Goal: Task Accomplishment & Management: Manage account settings

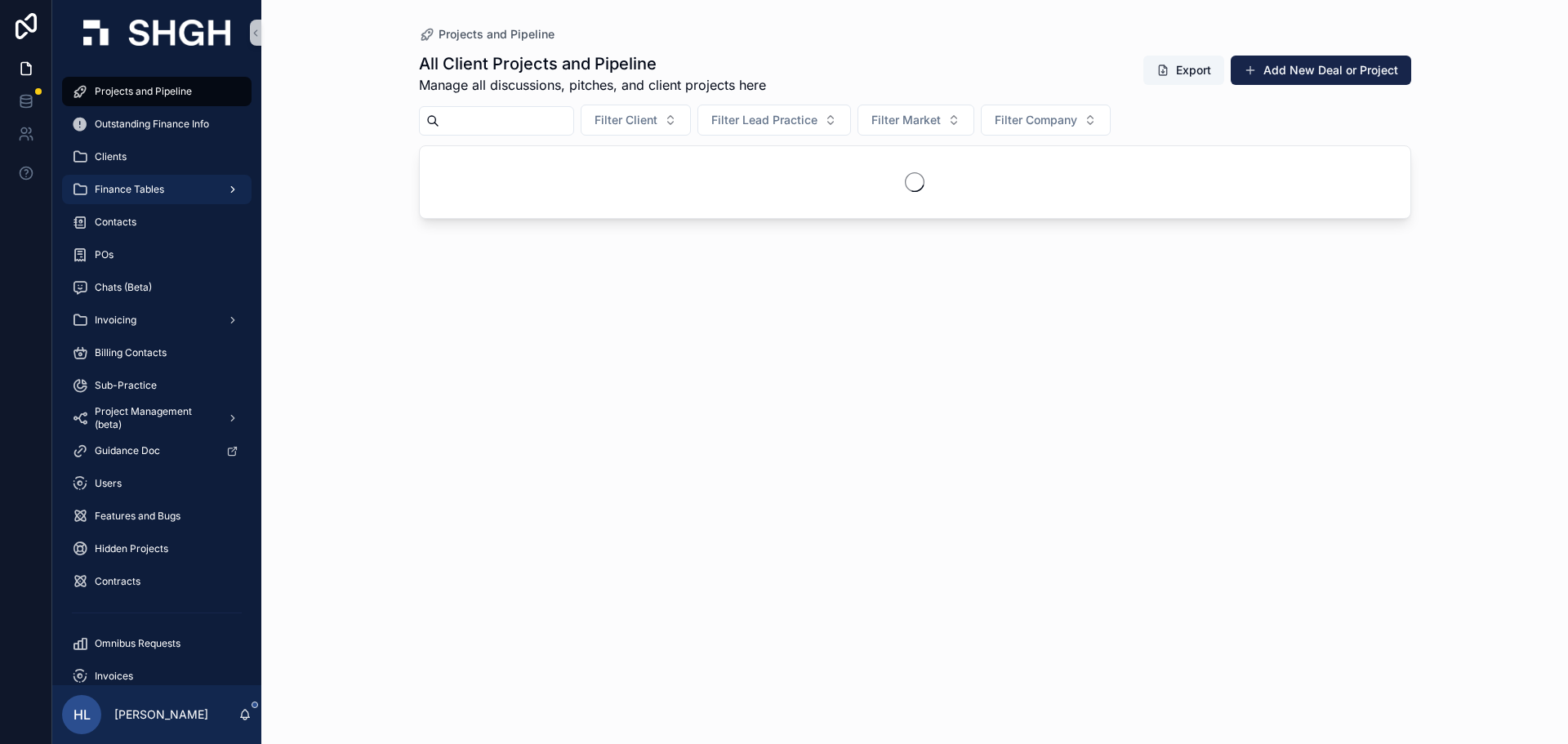
click at [126, 193] on span "Finance Tables" at bounding box center [129, 189] width 69 height 13
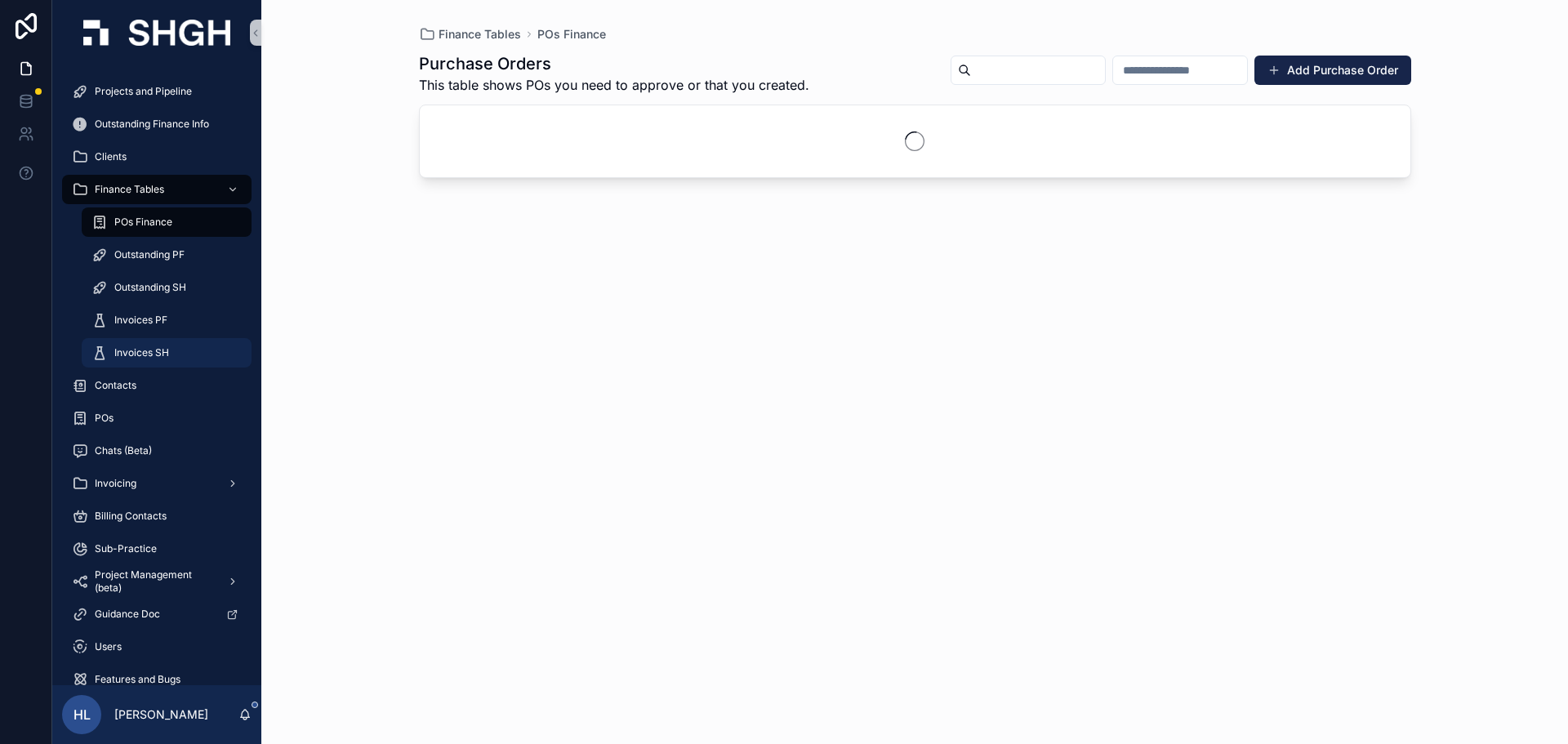
click at [148, 347] on span "Invoices SH" at bounding box center [141, 352] width 54 height 13
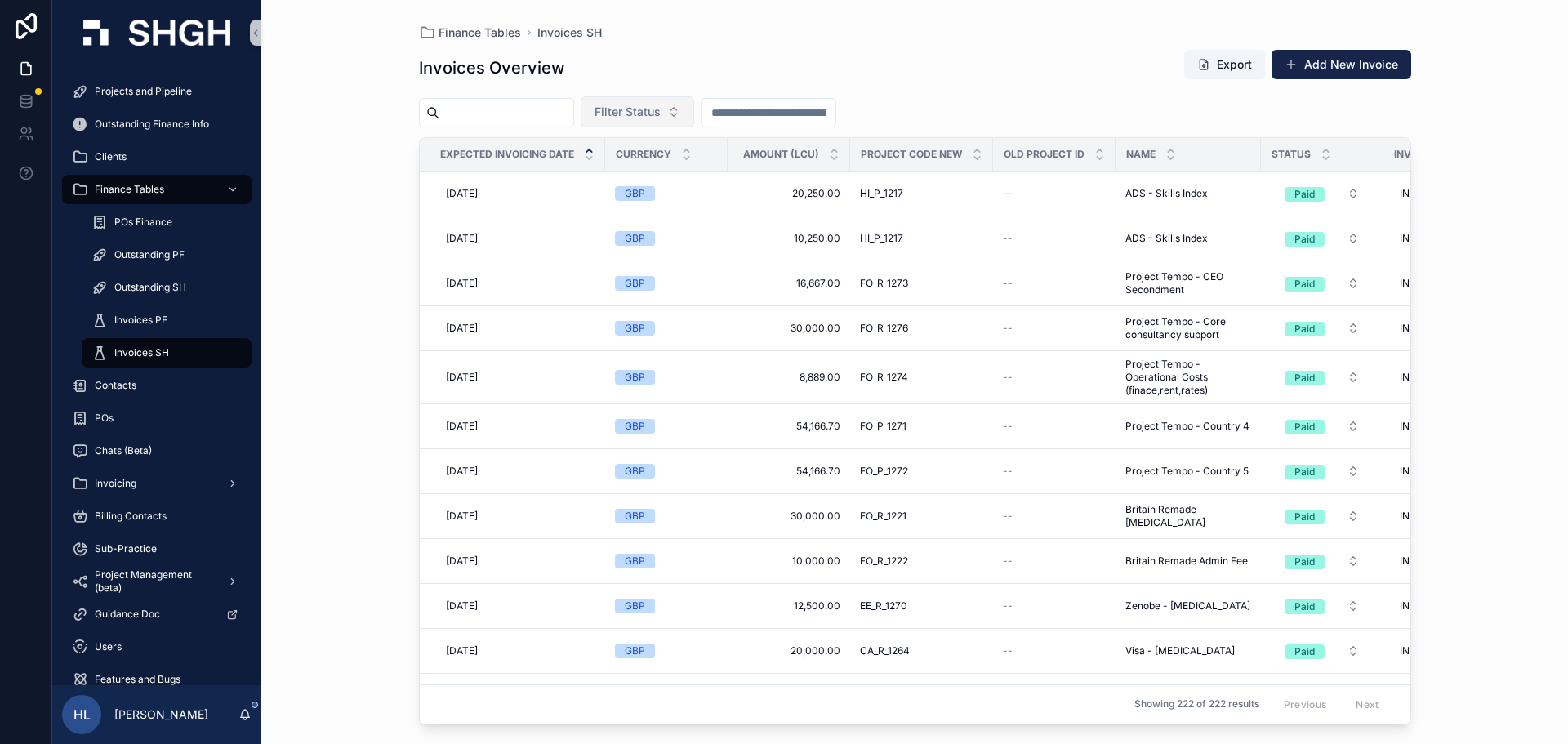
click at [694, 111] on button "Filter Status" at bounding box center [637, 112] width 113 height 31
click at [669, 178] on div "Waiting to Send" at bounding box center [678, 178] width 196 height 26
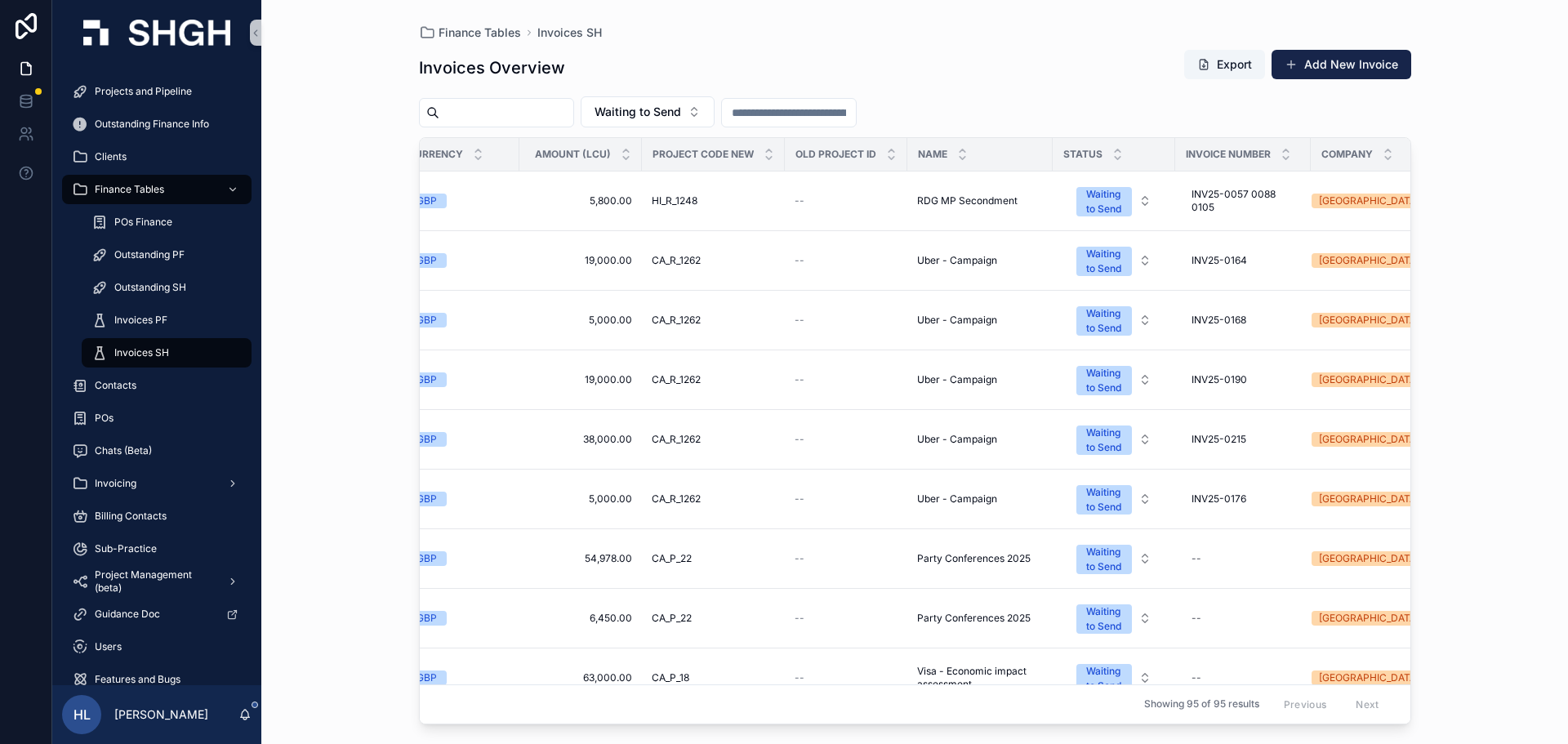
scroll to position [0, 213]
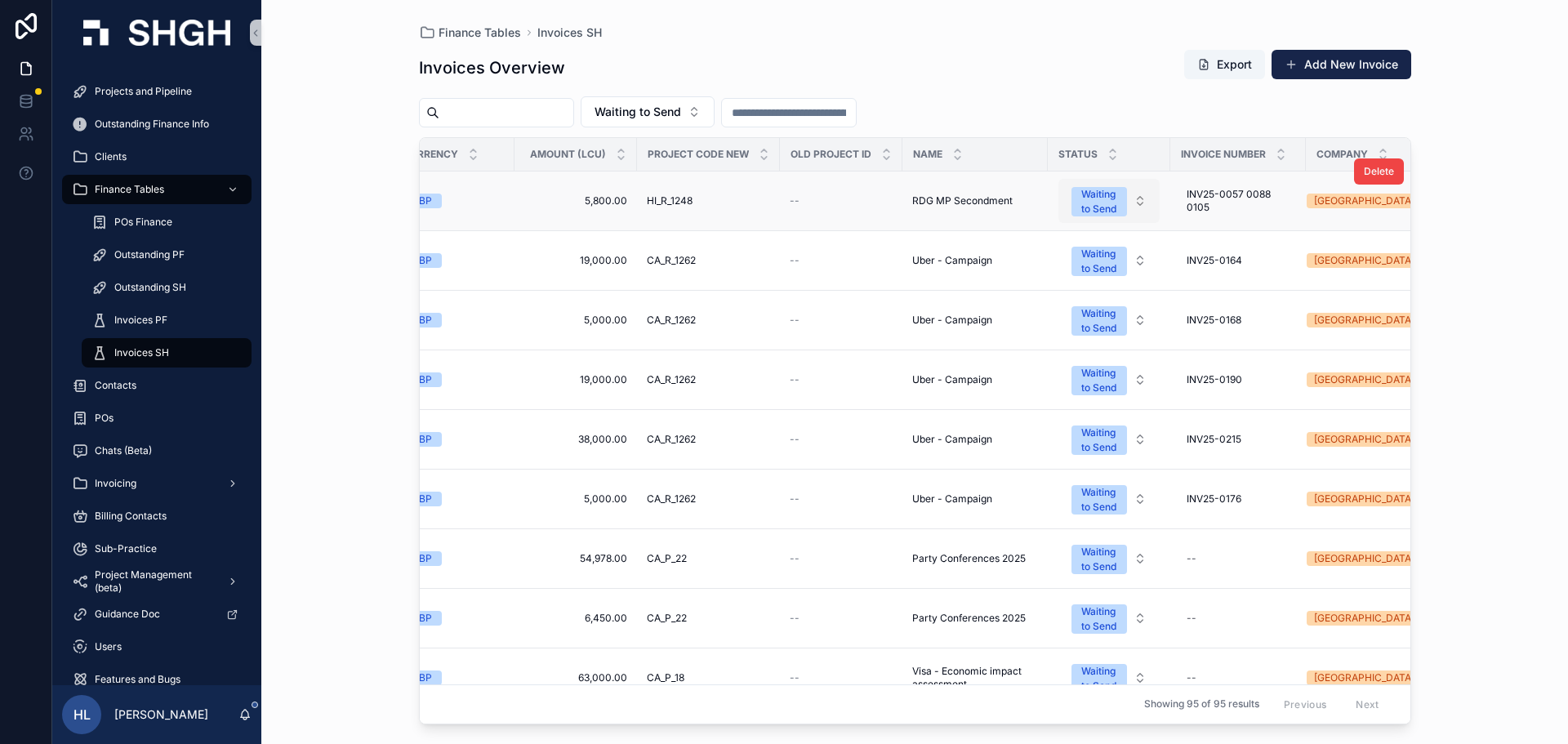
click at [1104, 200] on div "Waiting to Send" at bounding box center [1098, 201] width 36 height 29
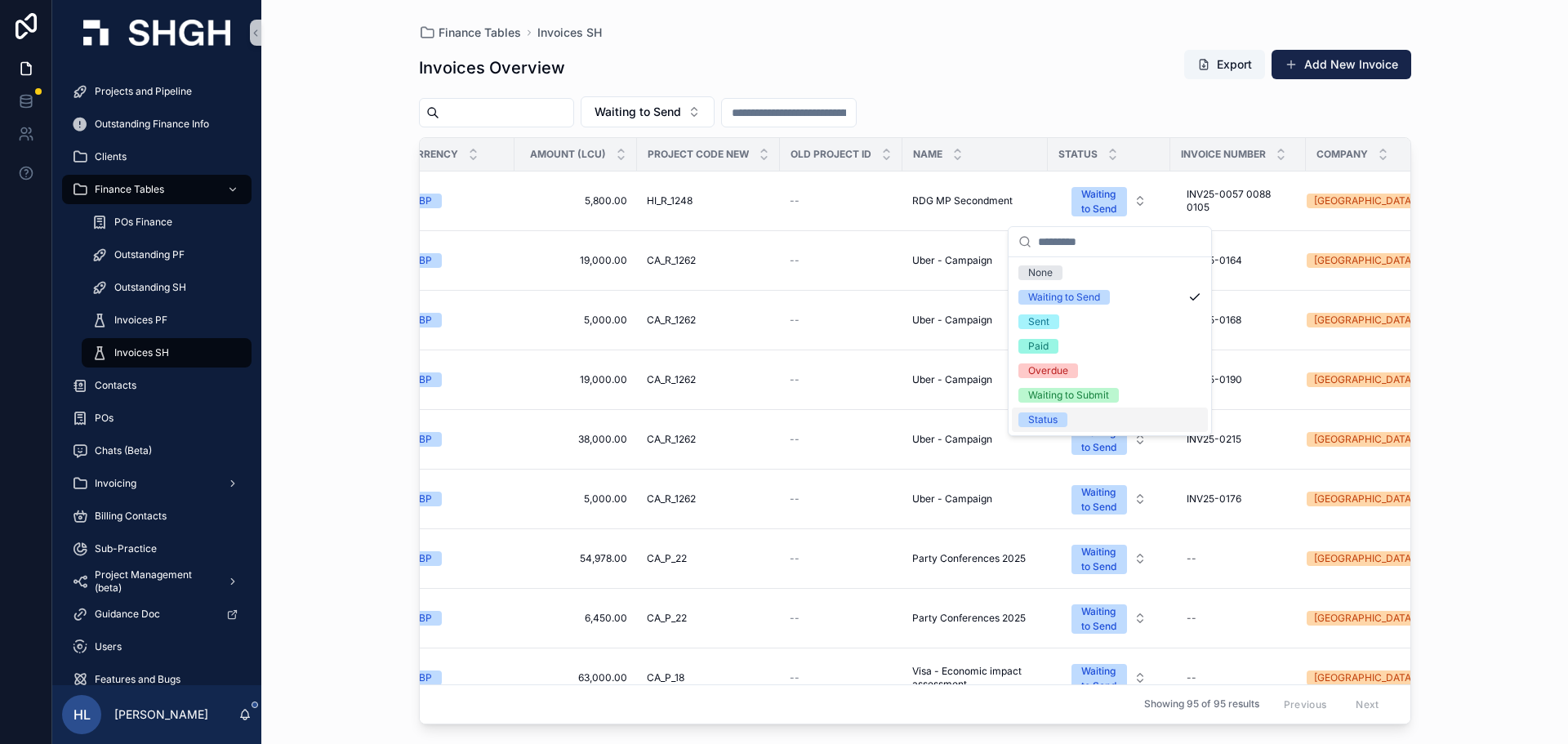
drag, startPoint x: 1462, startPoint y: 412, endPoint x: 1497, endPoint y: 407, distance: 35.4
click at [1477, 408] on div "Finance Tables Invoices SH Invoices Overview Export Add New Invoice Waiting to …" at bounding box center [915, 372] width 1306 height 744
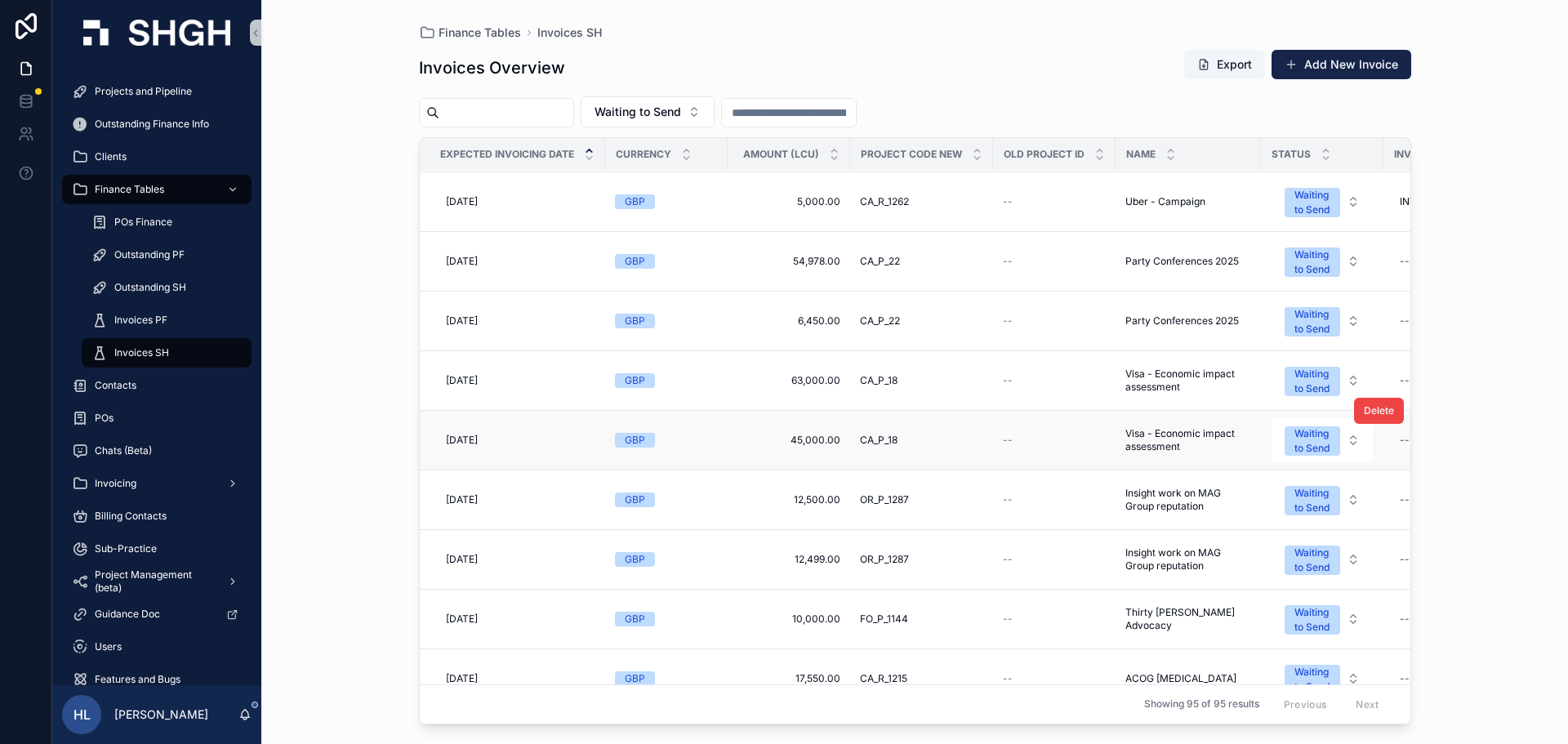
scroll to position [347, 0]
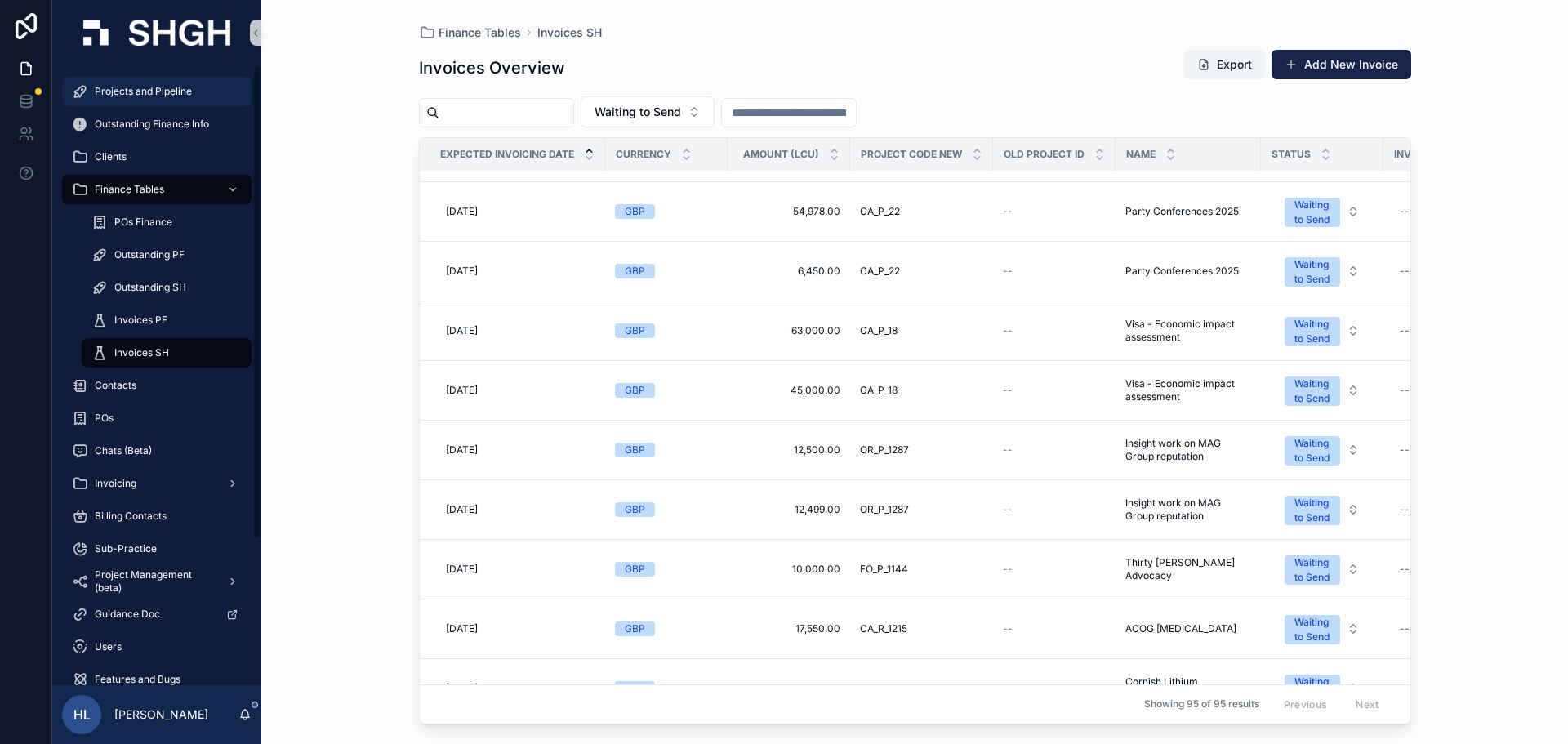
click at [146, 87] on span "Projects and Pipeline" at bounding box center [143, 91] width 97 height 13
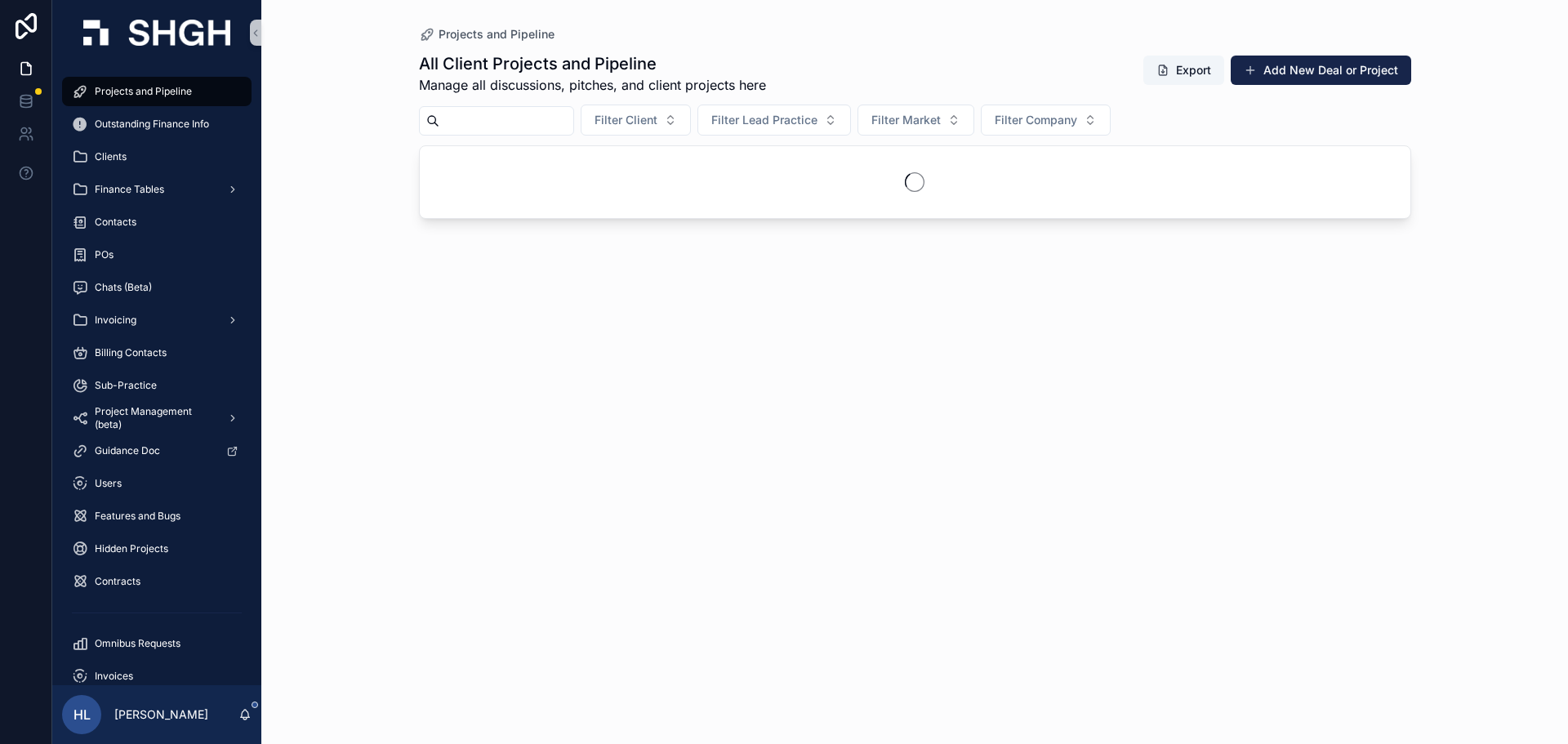
drag, startPoint x: 476, startPoint y: 116, endPoint x: 485, endPoint y: 116, distance: 9.0
click at [476, 116] on input "scrollable content" at bounding box center [506, 121] width 134 height 23
type input "*****"
click at [586, 122] on icon "Clear" at bounding box center [579, 120] width 13 height 13
click at [531, 118] on input "scrollable content" at bounding box center [506, 121] width 134 height 23
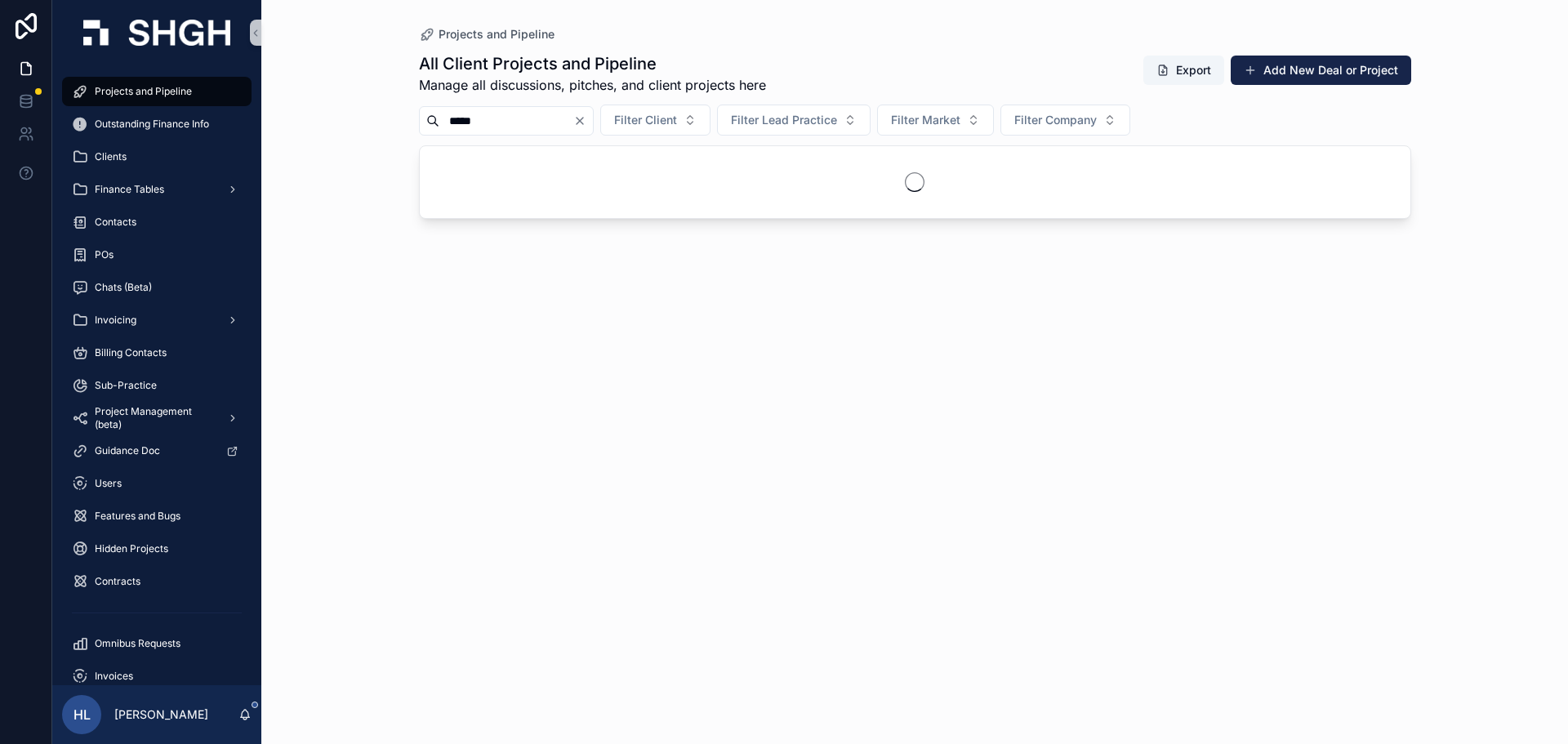
type input "*****"
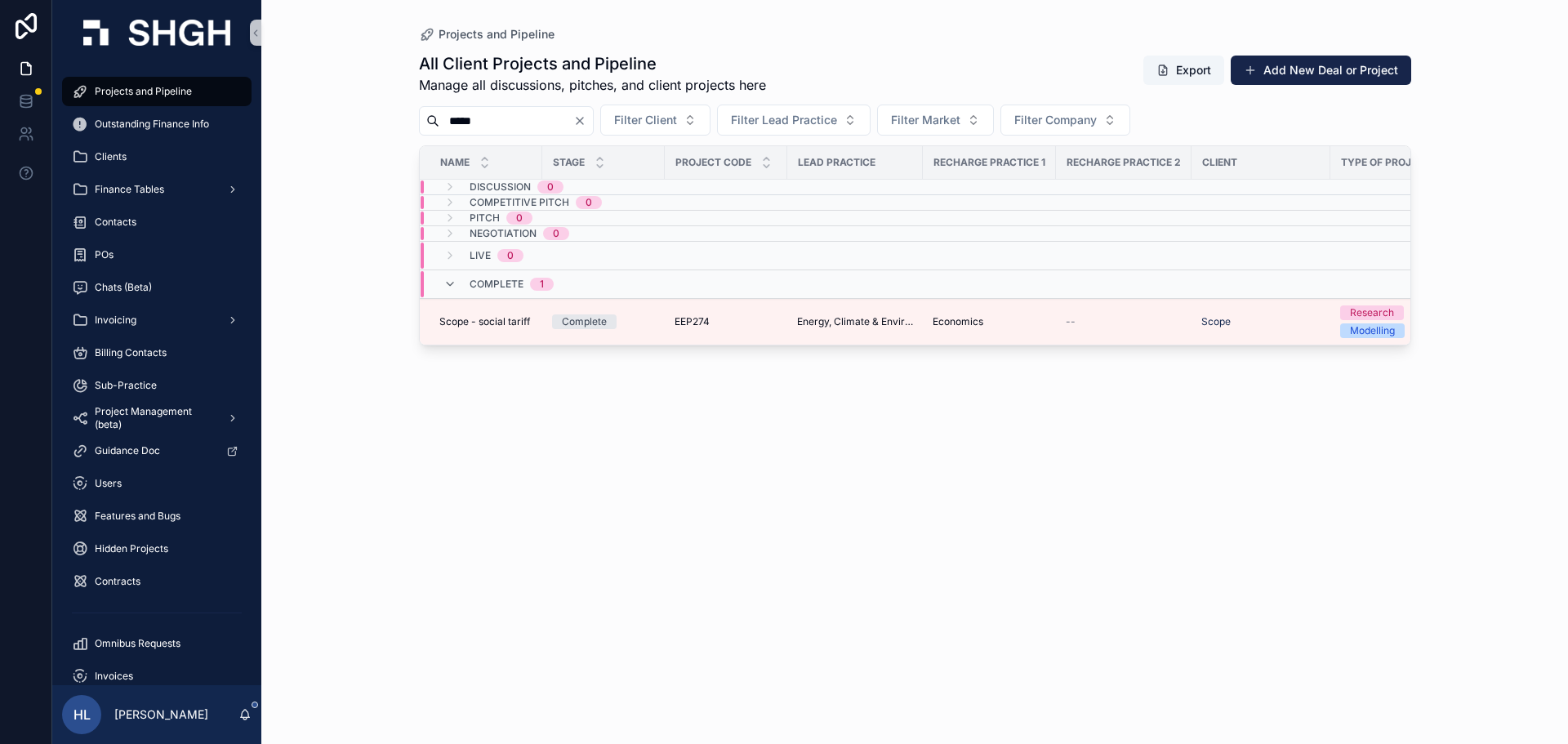
click at [586, 125] on icon "Clear" at bounding box center [579, 120] width 13 height 13
click at [554, 119] on input "scrollable content" at bounding box center [506, 121] width 134 height 23
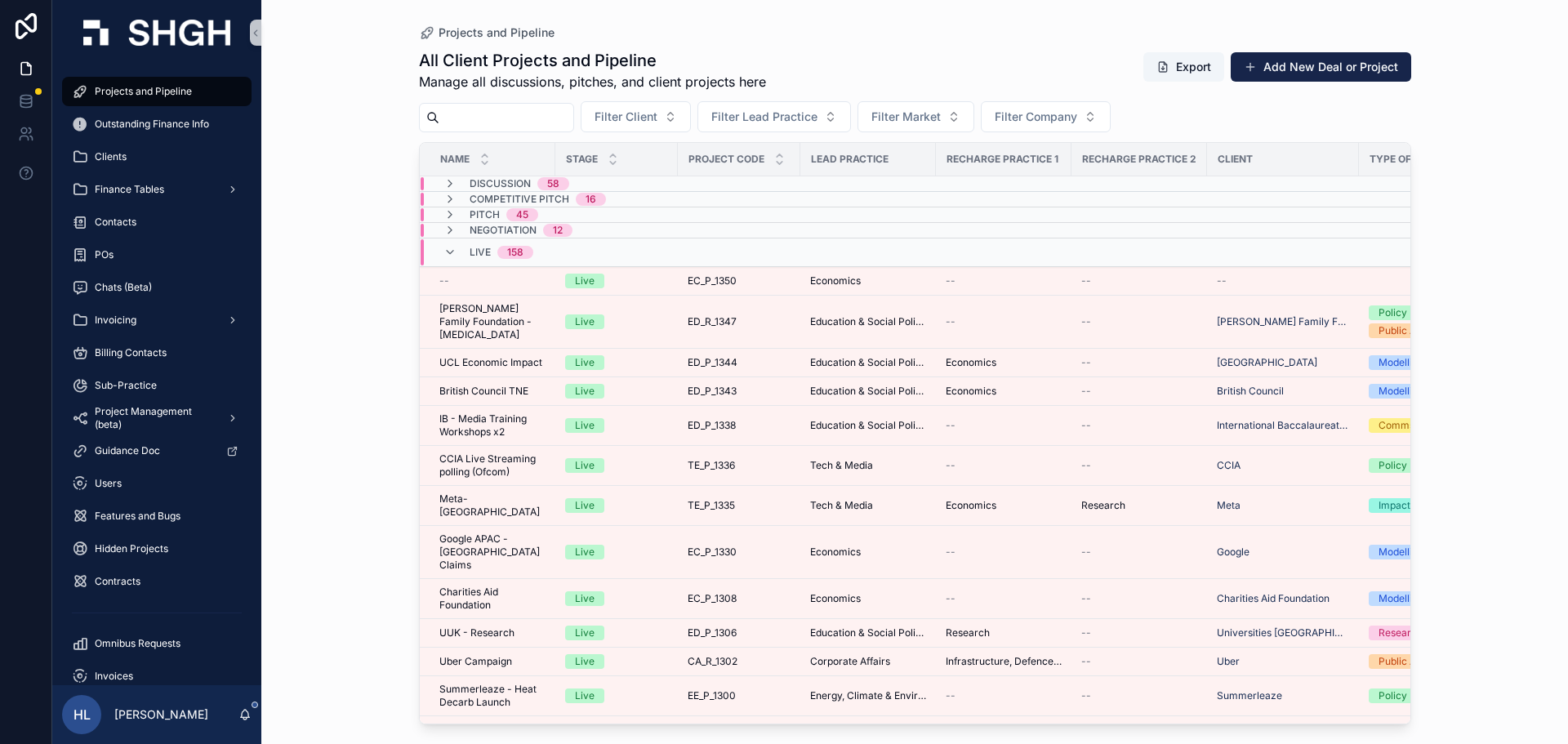
click at [607, 95] on div "All Client Projects and Pipeline Manage all discussions, pitches, and client pr…" at bounding box center [915, 382] width 992 height 685
click at [646, 110] on span "Filter Client" at bounding box center [626, 117] width 63 height 17
type input "*****"
click at [617, 185] on span "Shell International Ltd" at bounding box center [644, 183] width 116 height 17
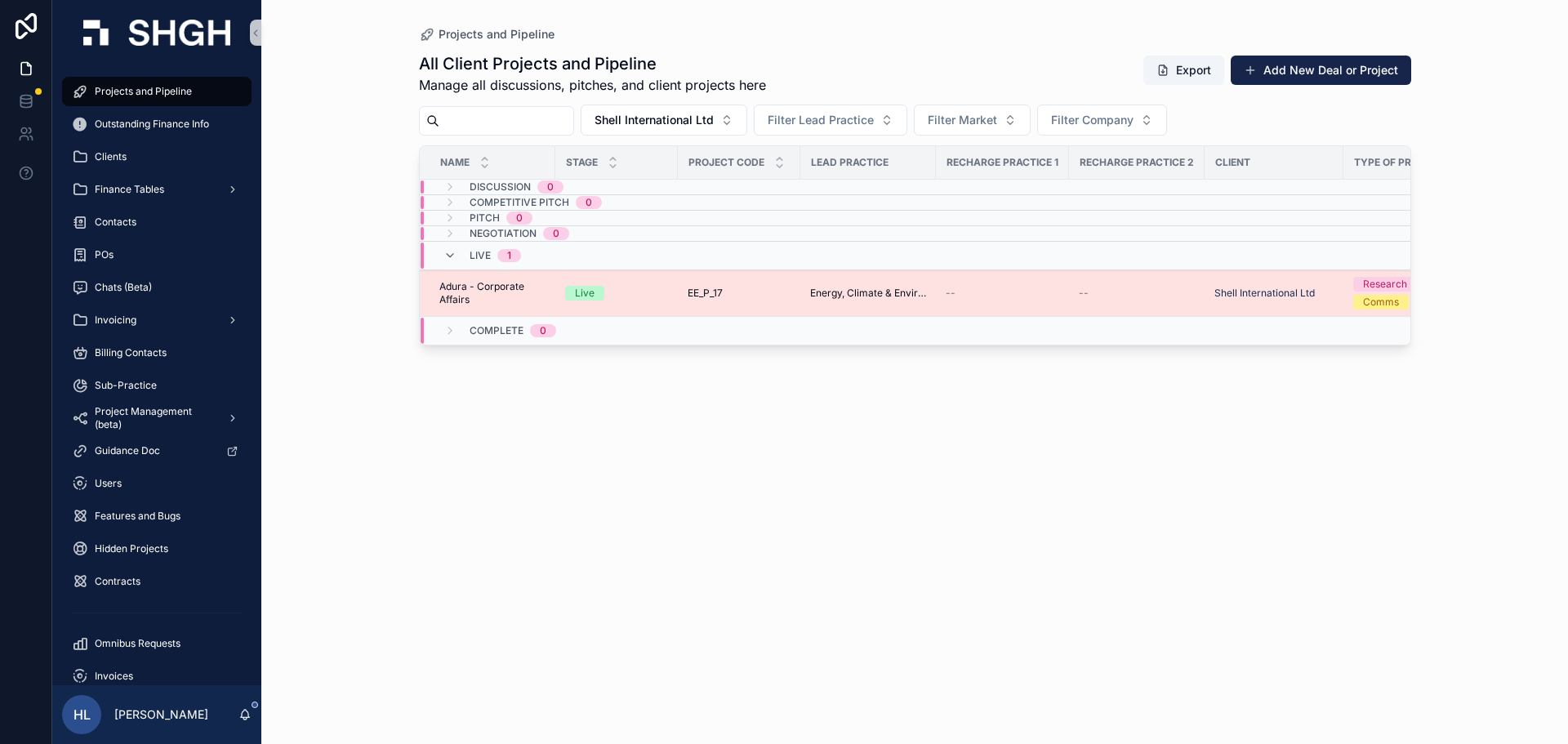
click at [539, 301] on span "Adura - Corporate Affairs" at bounding box center [492, 293] width 106 height 26
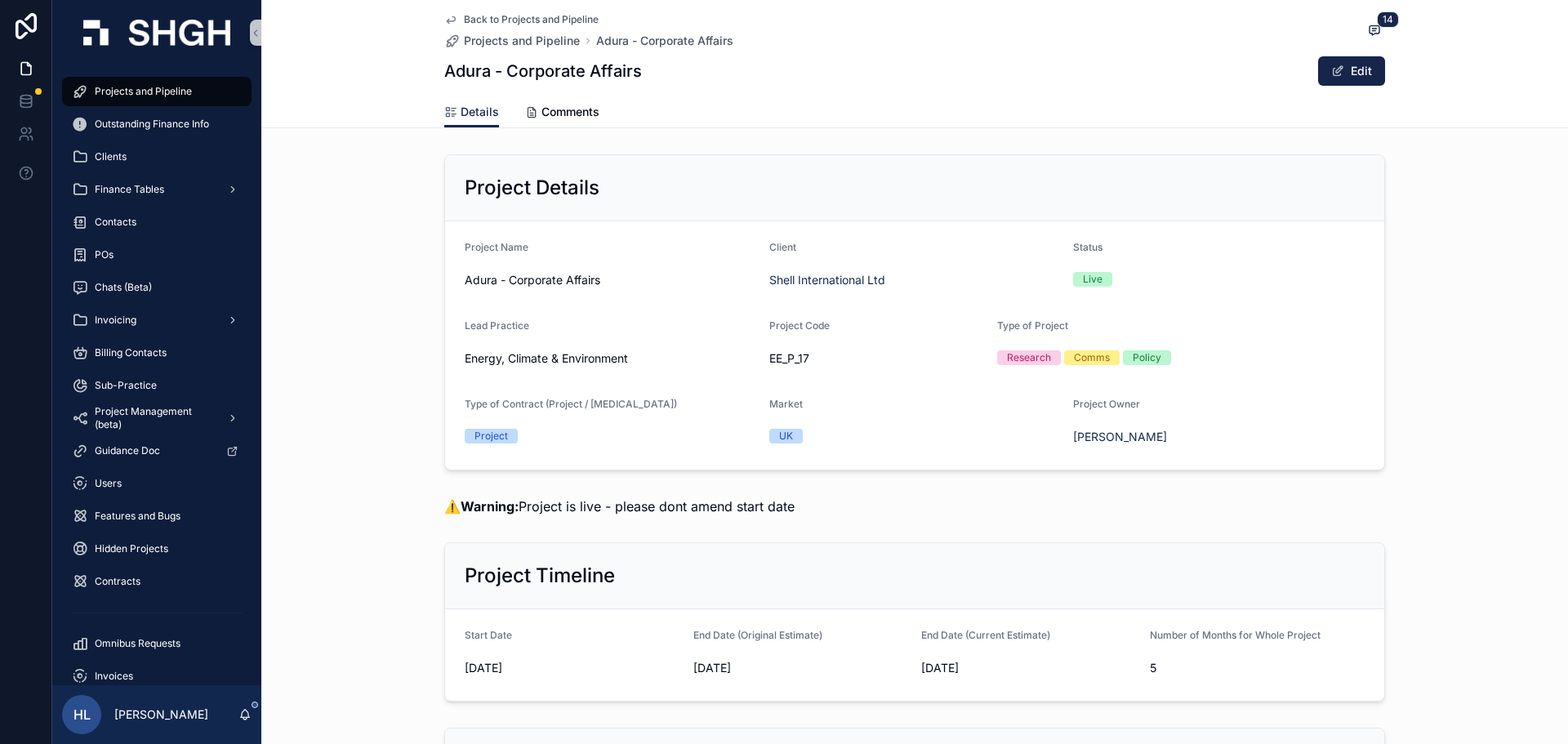
drag, startPoint x: 1322, startPoint y: 71, endPoint x: 1150, endPoint y: 208, distance: 219.9
click at [1322, 71] on button "Edit" at bounding box center [1351, 70] width 67 height 29
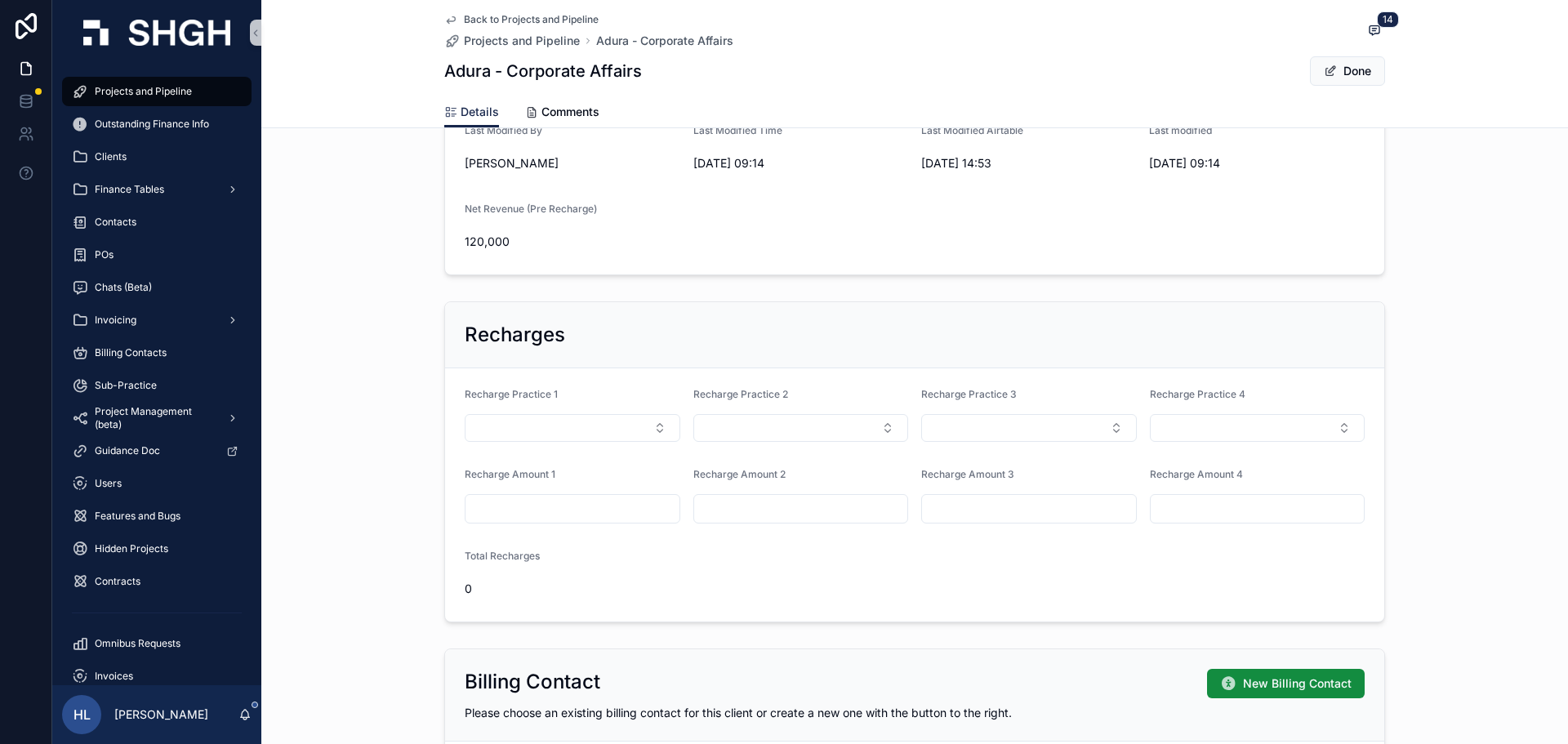
scroll to position [1045, 0]
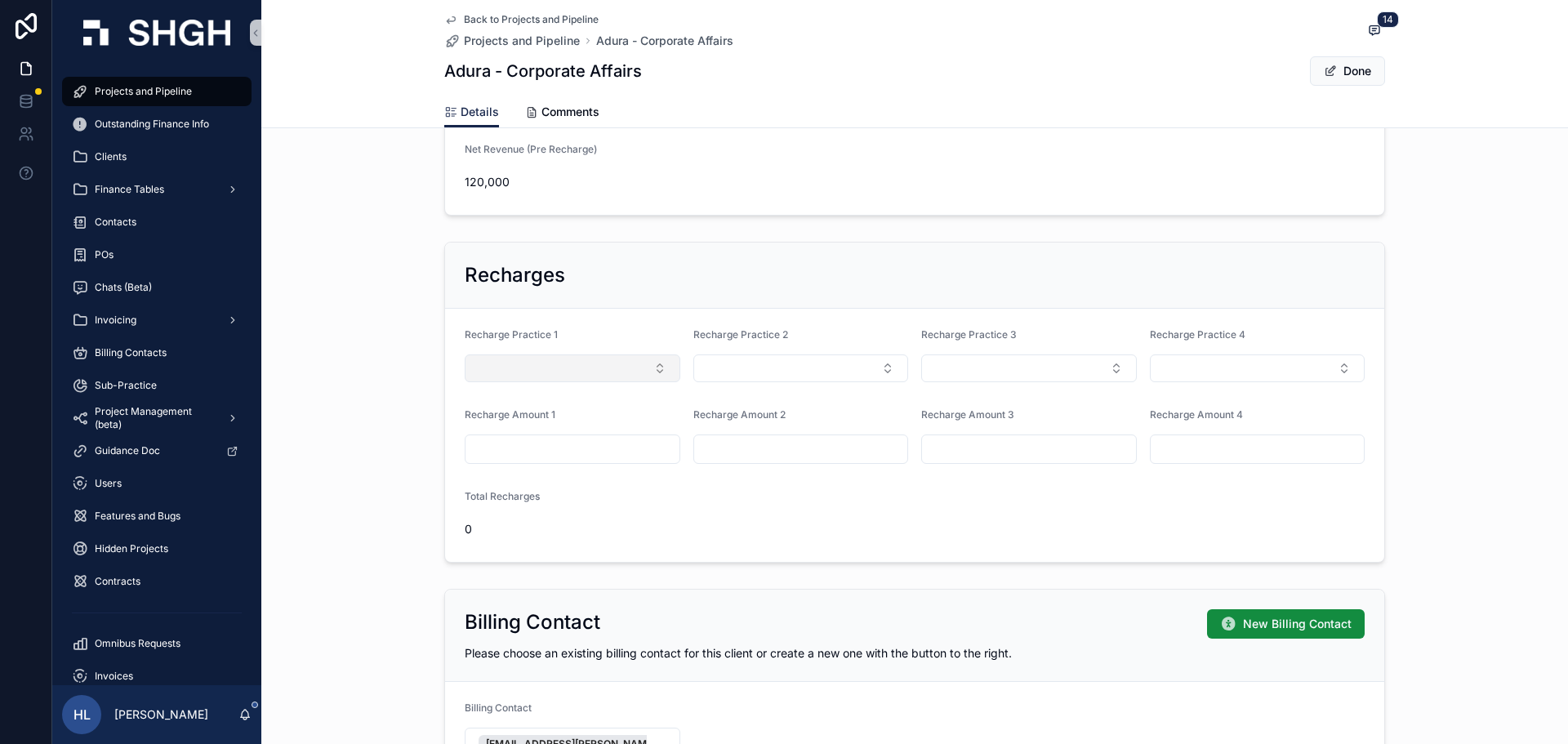
click at [586, 358] on button "Select Button" at bounding box center [572, 369] width 216 height 28
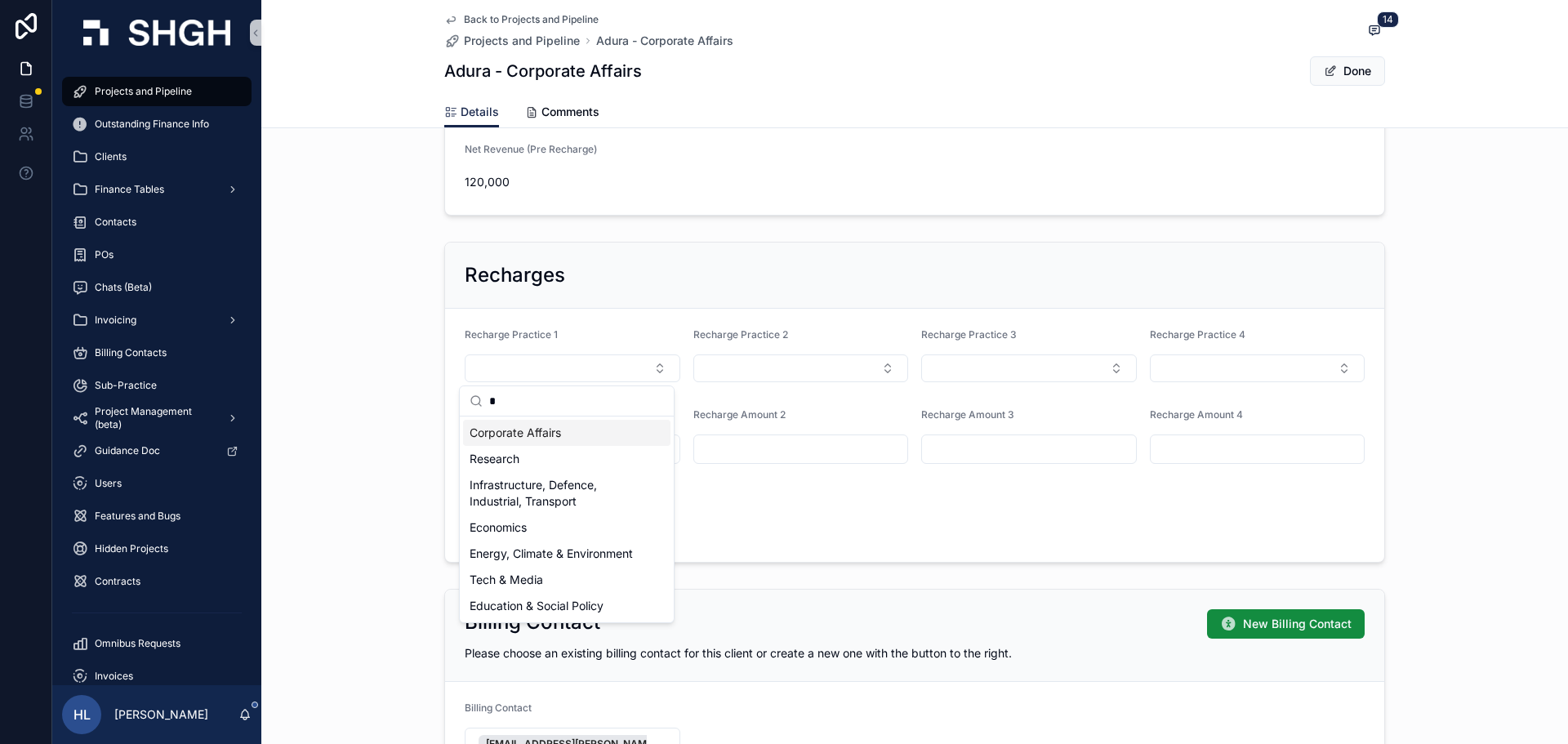
type input "*"
click at [564, 428] on div "Corporate Affairs" at bounding box center [566, 433] width 207 height 26
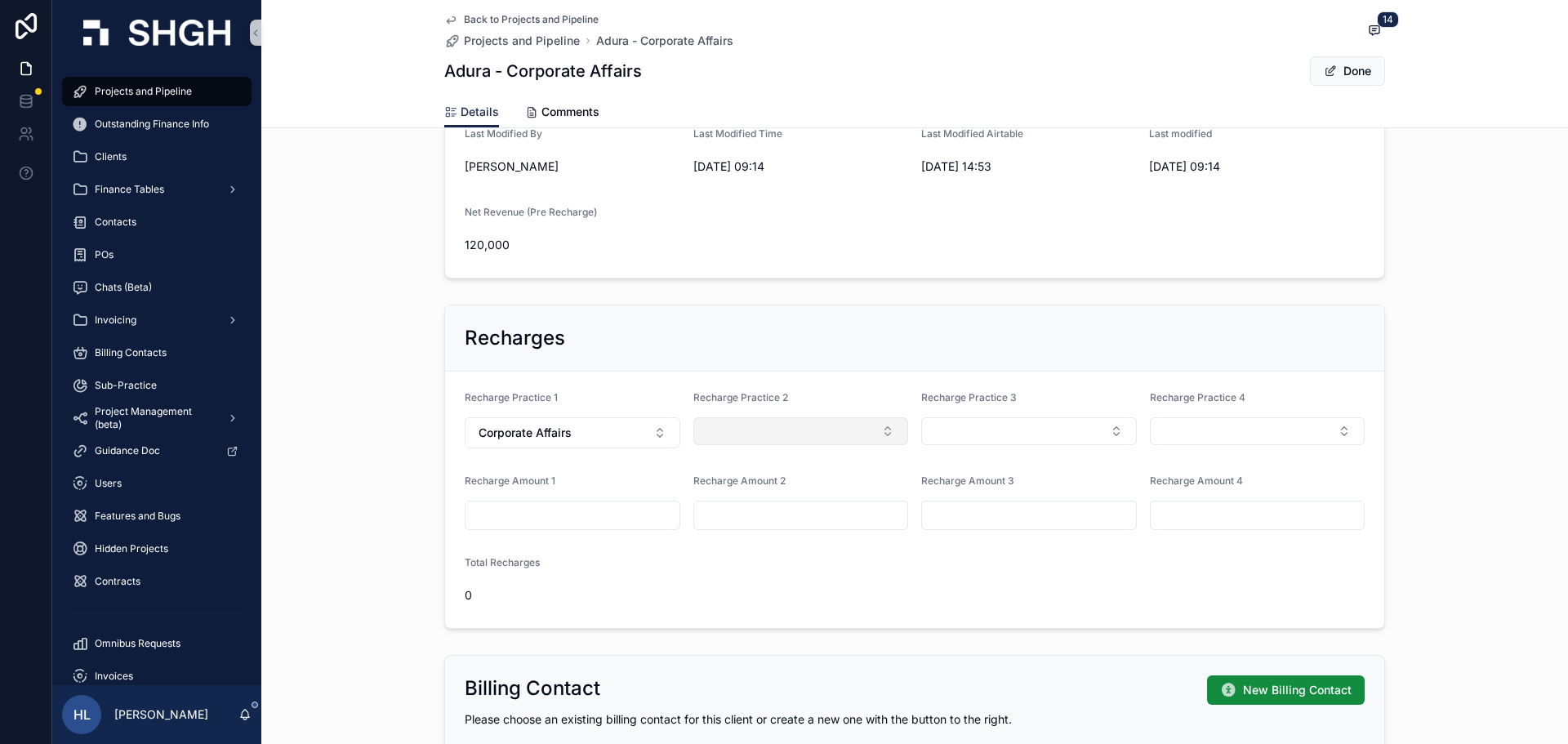
scroll to position [954, 0]
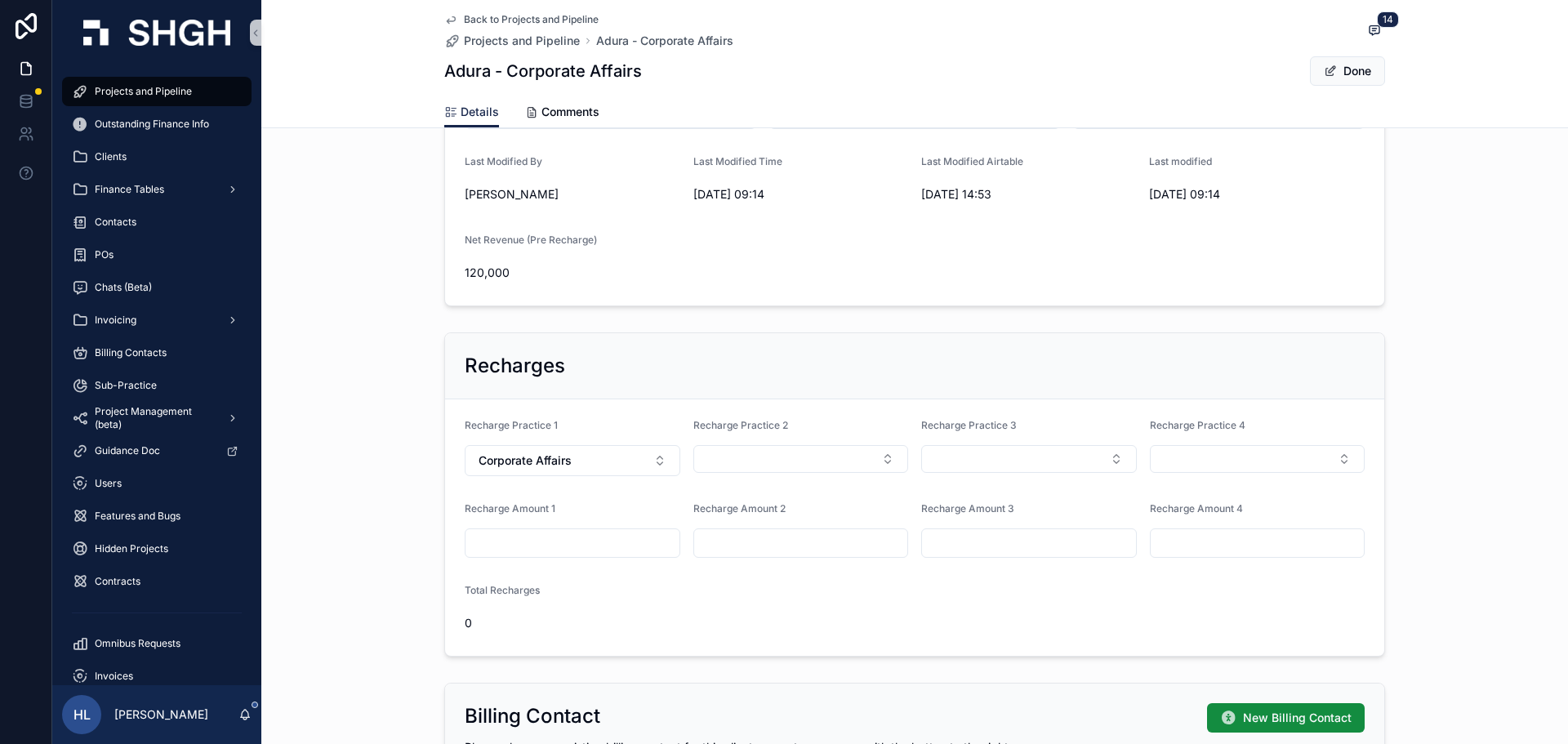
click at [565, 532] on input "scrollable content" at bounding box center [572, 543] width 214 height 23
type input "**********"
click at [1104, 608] on form "**********" at bounding box center [915, 528] width 939 height 256
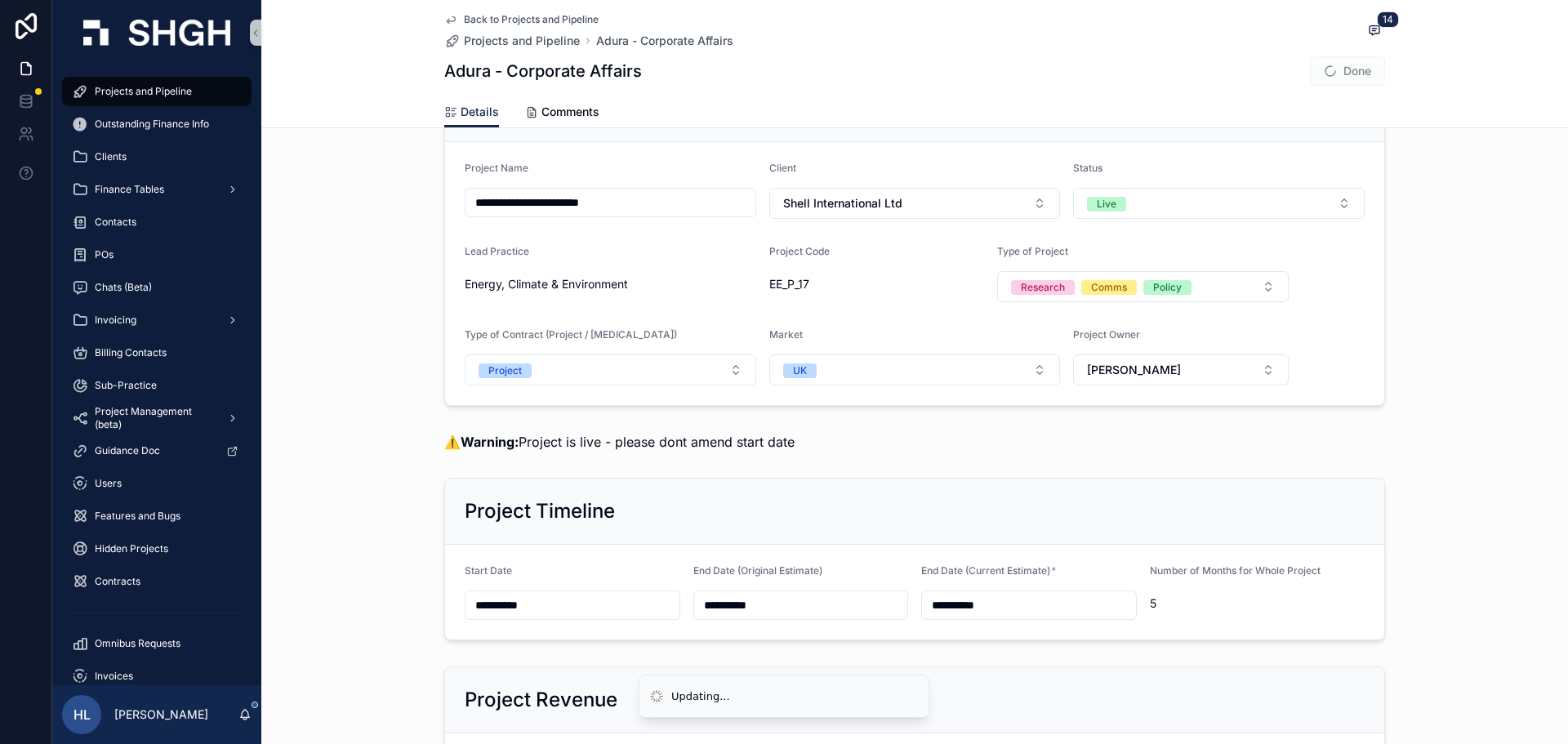
scroll to position [0, 0]
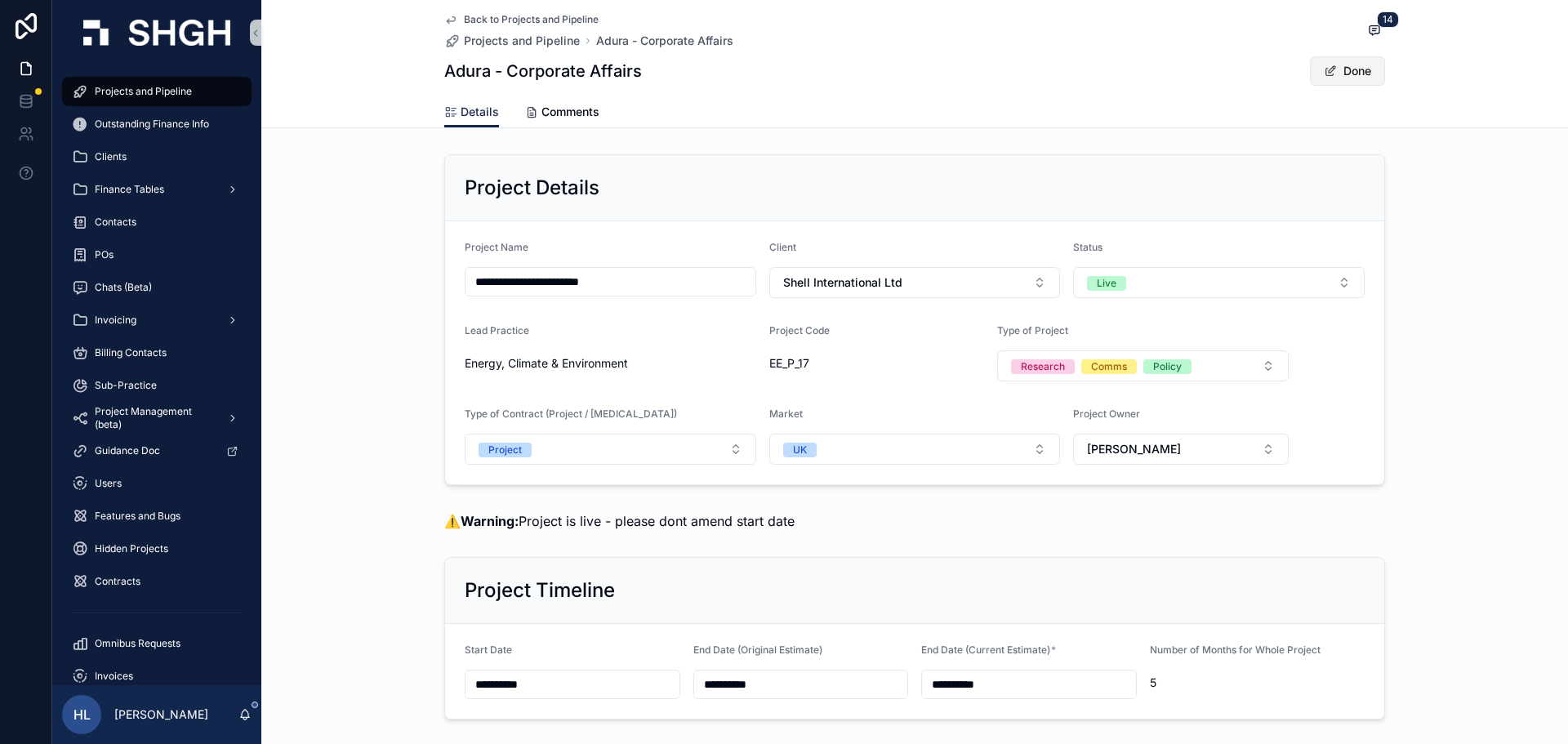
click at [1335, 83] on button "Done" at bounding box center [1348, 70] width 76 height 29
